Goal: Answer question/provide support: Share knowledge or assist other users

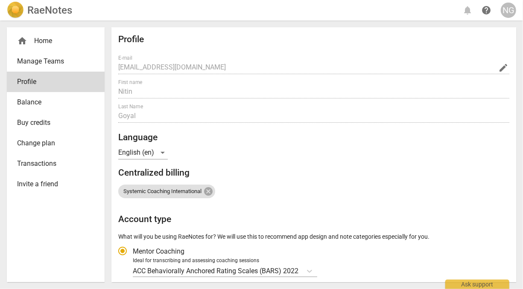
radio input "false"
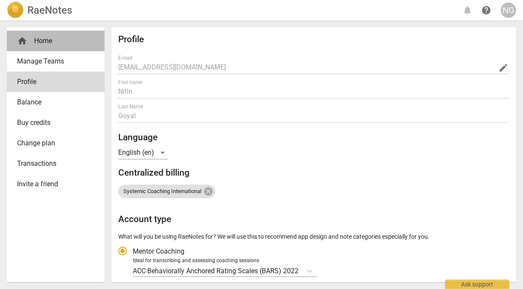
click at [48, 39] on div "home Home" at bounding box center [52, 41] width 70 height 10
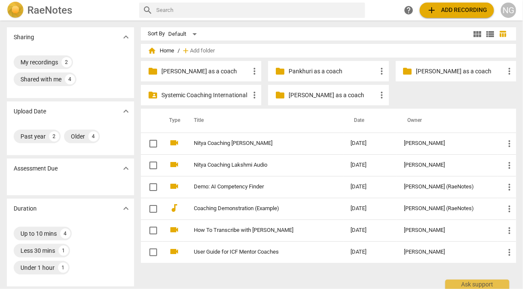
click at [198, 68] on p "[PERSON_NAME] as a coach" at bounding box center [205, 71] width 88 height 9
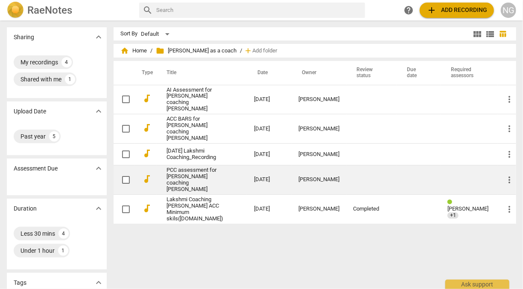
click at [187, 167] on link "PCC assessment for [PERSON_NAME] coaching [PERSON_NAME]" at bounding box center [194, 180] width 57 height 26
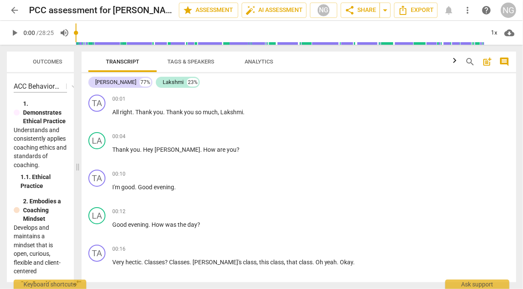
drag, startPoint x: 262, startPoint y: 168, endPoint x: 77, endPoint y: 154, distance: 184.8
click at [77, 154] on span at bounding box center [77, 167] width 5 height 244
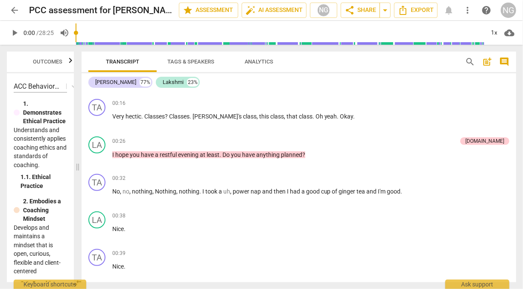
scroll to position [145, 0]
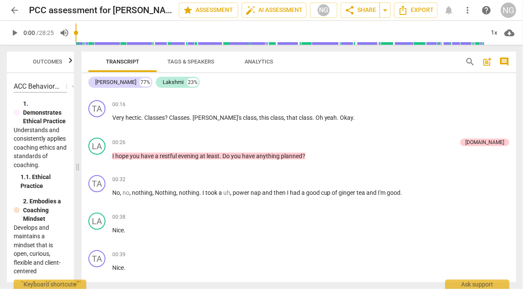
click at [502, 61] on span "comment" at bounding box center [504, 62] width 10 height 10
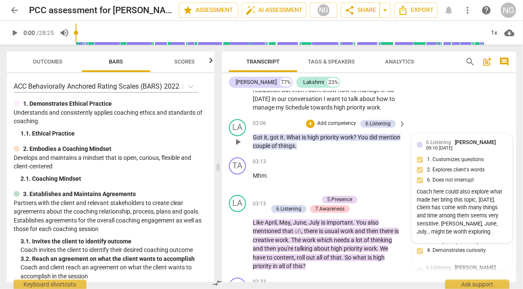
scroll to position [934, 0]
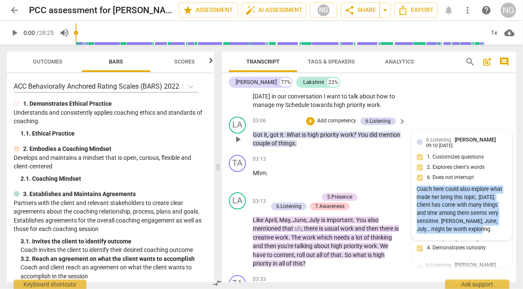
drag, startPoint x: 477, startPoint y: 229, endPoint x: 415, endPoint y: 188, distance: 74.7
click at [416, 188] on div "Coach here could also explore what made her bring this topic, [DATE]. Client ha…" at bounding box center [461, 210] width 90 height 48
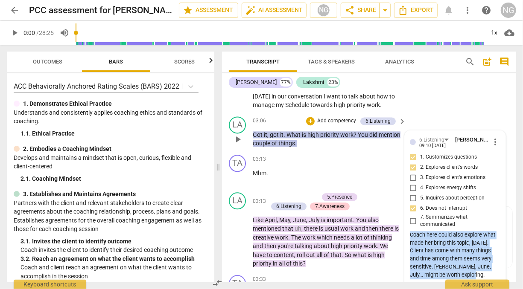
copy div "Coach here could also explore what made her bring this topic, [DATE]. Client ha…"
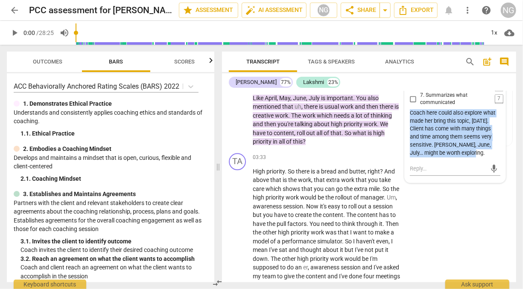
scroll to position [1056, 0]
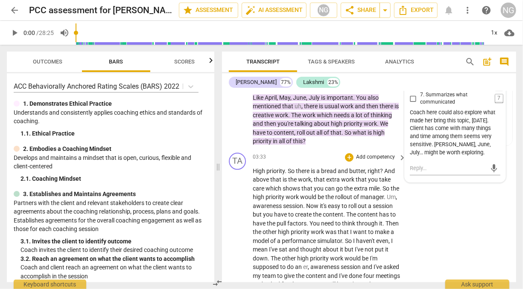
click at [348, 190] on span "the" at bounding box center [349, 188] width 10 height 7
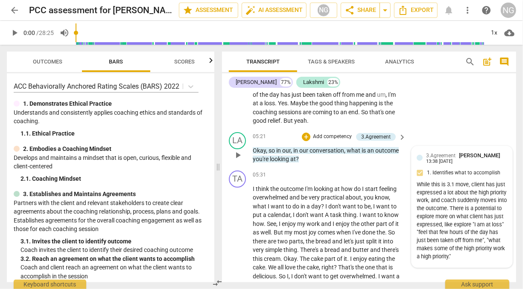
scroll to position [1360, 0]
drag, startPoint x: 469, startPoint y: 231, endPoint x: 444, endPoint y: 246, distance: 29.4
click at [444, 246] on div "While this is 3.1 move, client has just expressed a lot about the high priority…" at bounding box center [461, 220] width 90 height 80
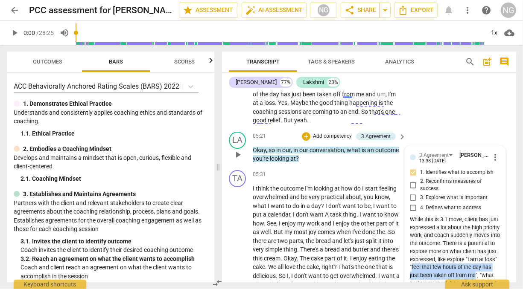
copy div "feel that few hours of the day has just been taken off from me"
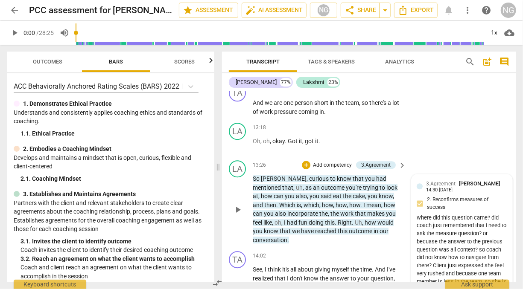
scroll to position [2787, 0]
